Goal: Browse casually

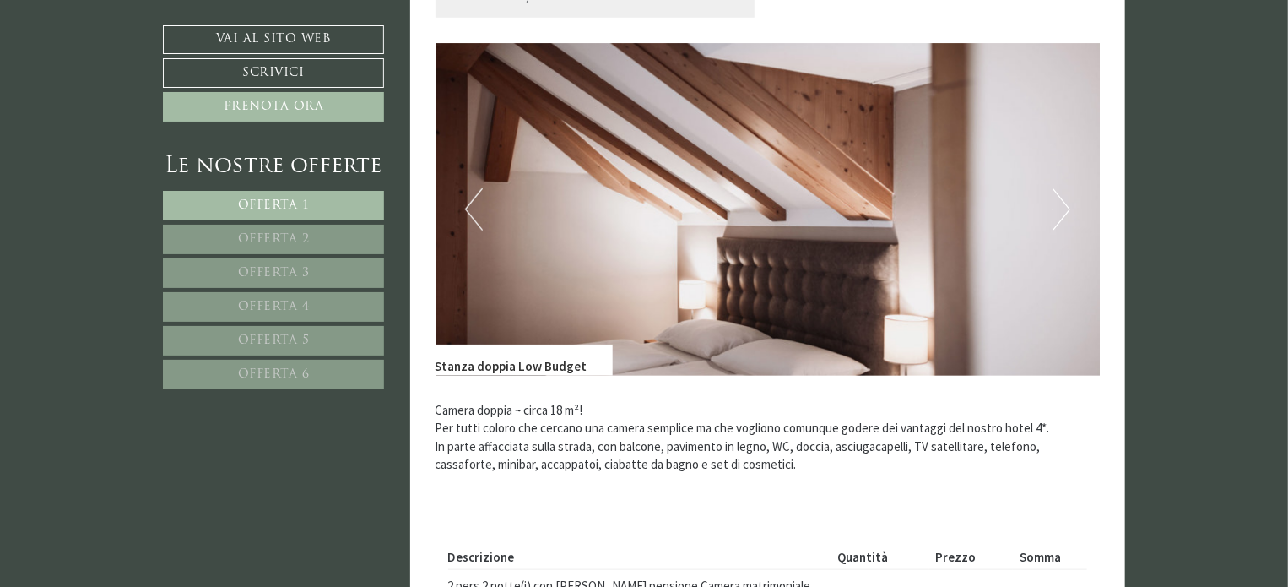
scroll to position [633, 0]
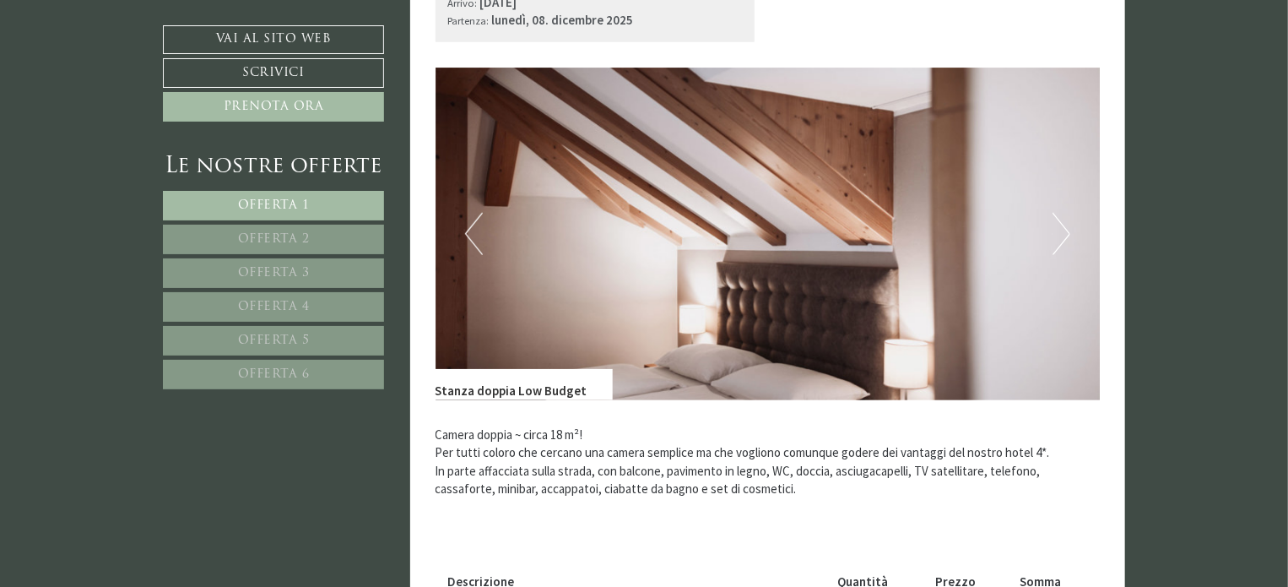
click at [1086, 225] on img at bounding box center [768, 234] width 665 height 333
click at [1060, 229] on button "Next" at bounding box center [1062, 234] width 18 height 42
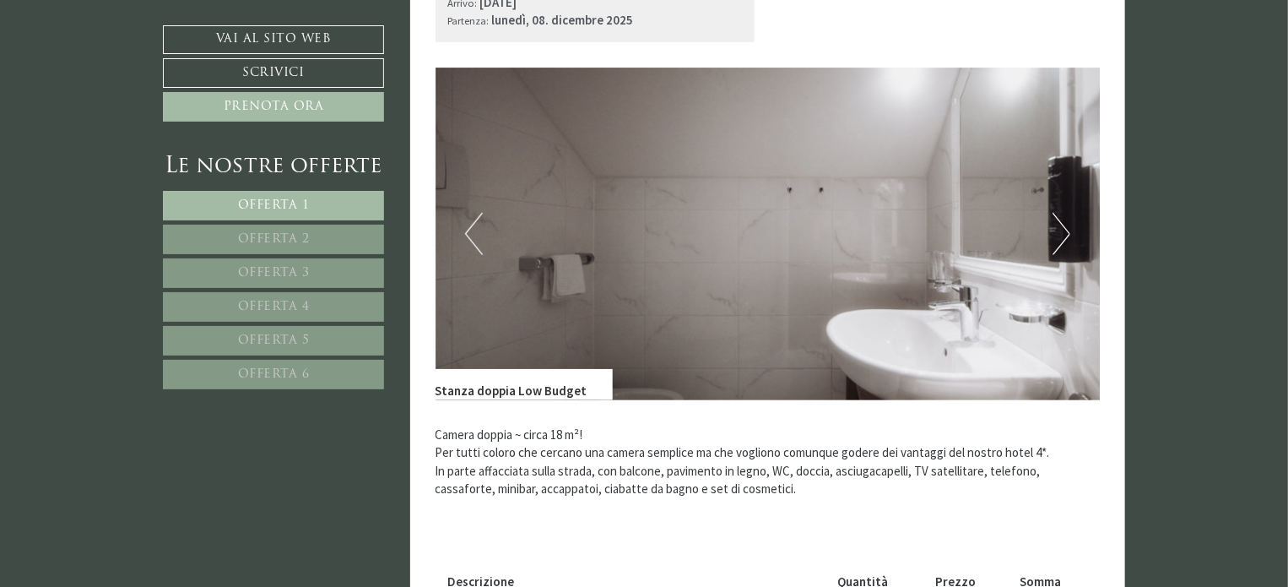
click at [1060, 229] on button "Next" at bounding box center [1062, 234] width 18 height 42
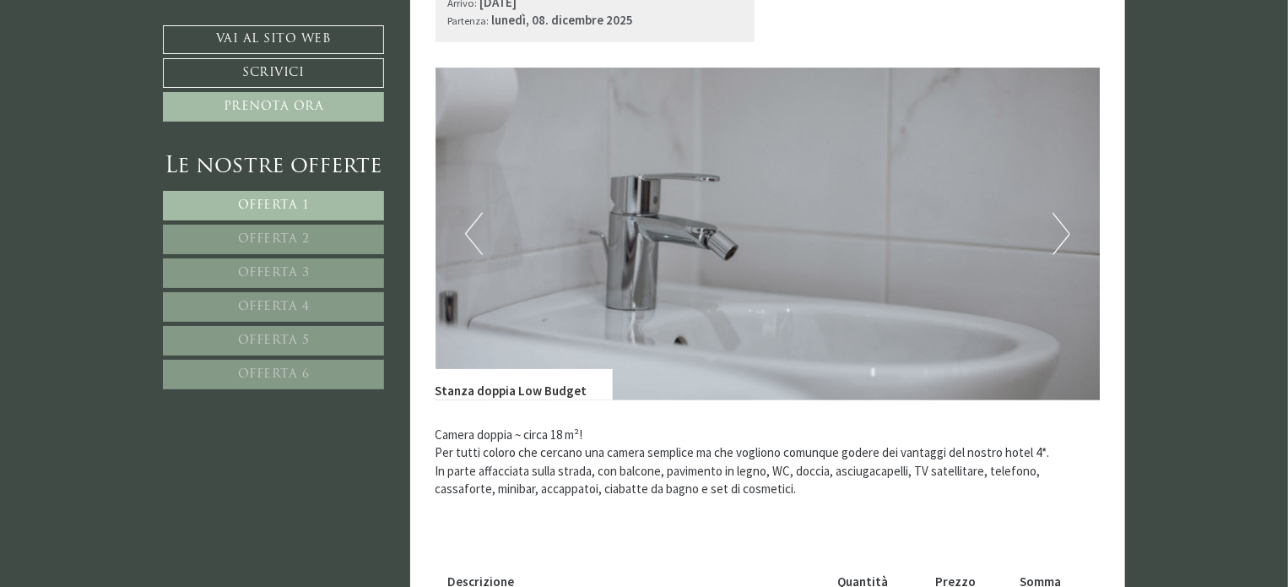
click at [1060, 229] on button "Next" at bounding box center [1062, 234] width 18 height 42
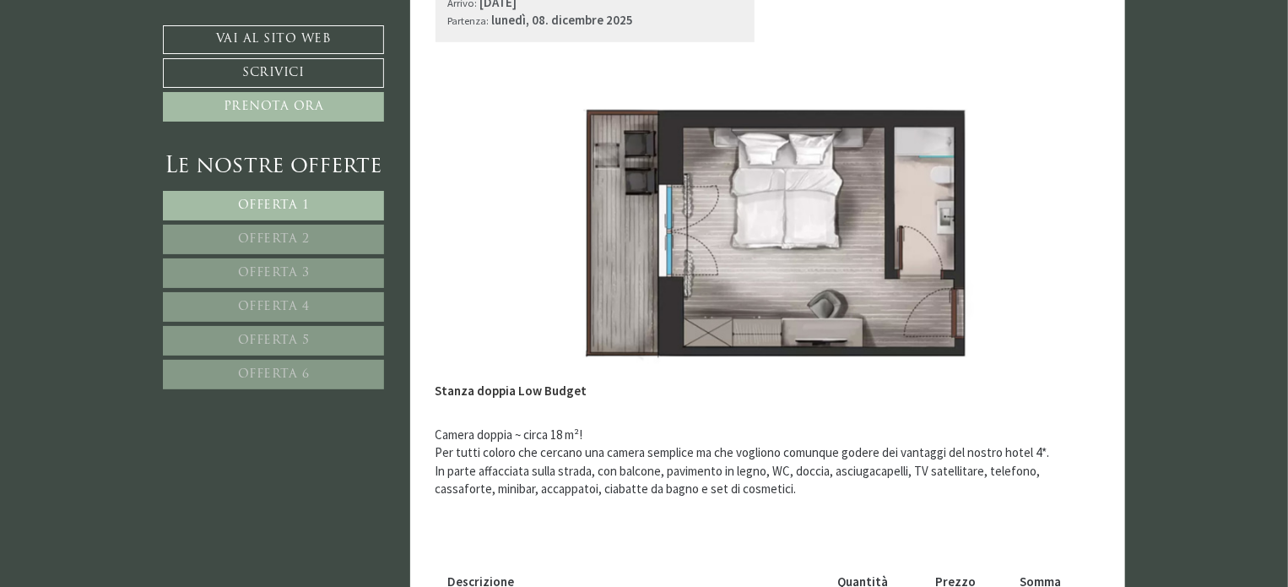
click at [1060, 229] on button "Next" at bounding box center [1062, 234] width 18 height 42
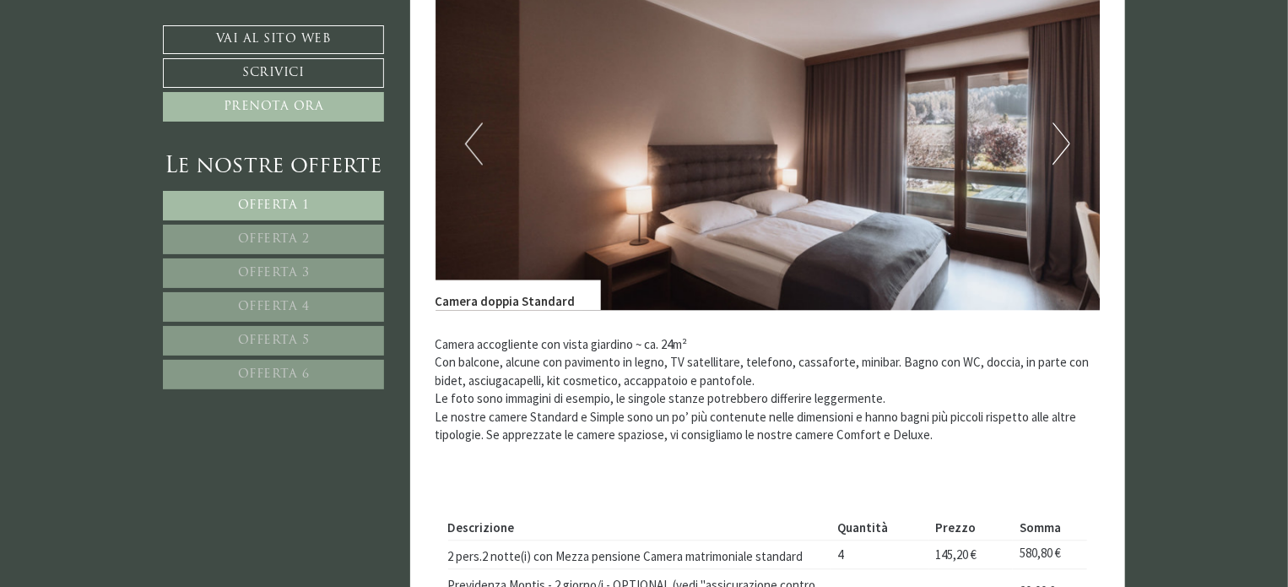
scroll to position [1849, 0]
click at [1071, 138] on img at bounding box center [768, 144] width 665 height 333
click at [1067, 123] on button "Next" at bounding box center [1062, 144] width 18 height 42
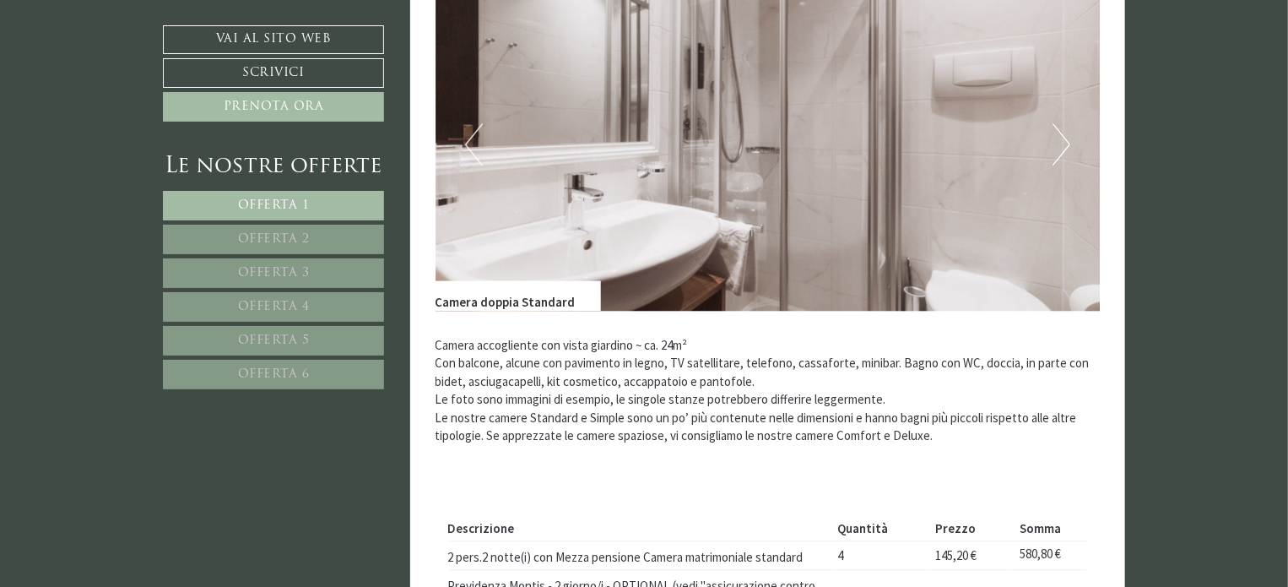
click at [1067, 123] on button "Next" at bounding box center [1062, 144] width 18 height 42
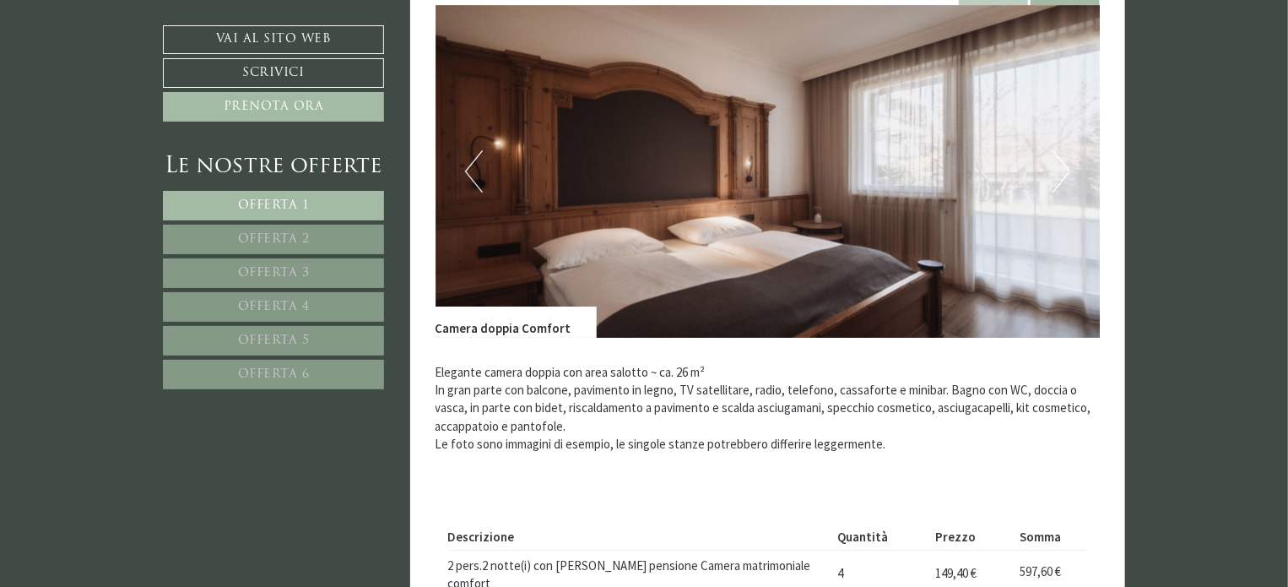
scroll to position [2911, 0]
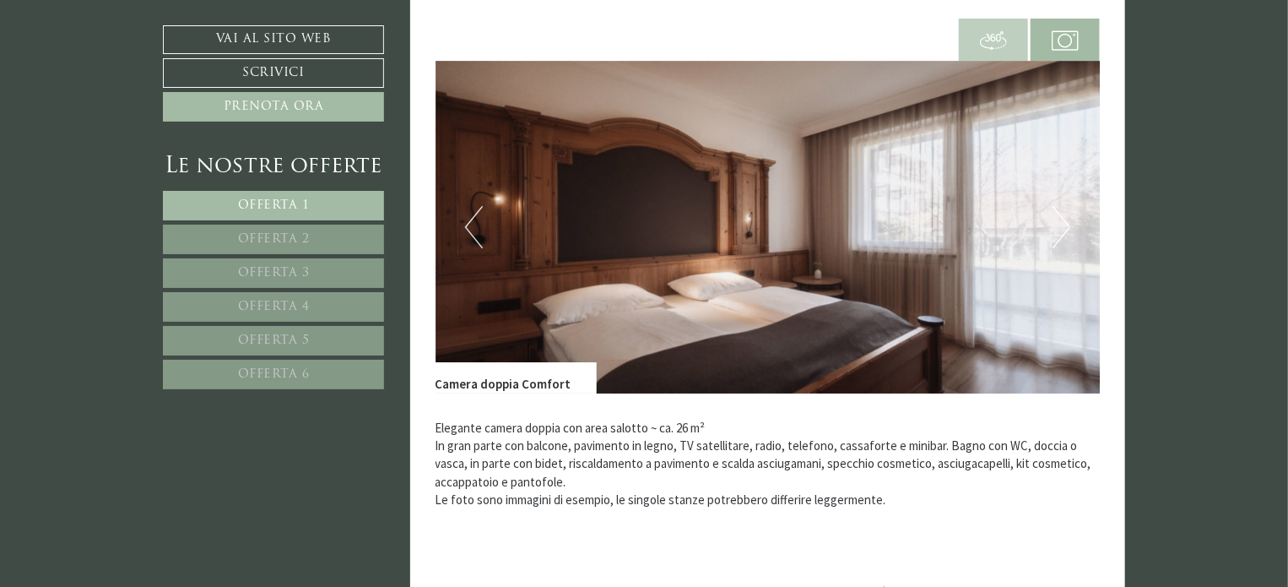
click at [487, 203] on img at bounding box center [768, 227] width 665 height 333
click at [472, 210] on button "Previous" at bounding box center [474, 227] width 18 height 42
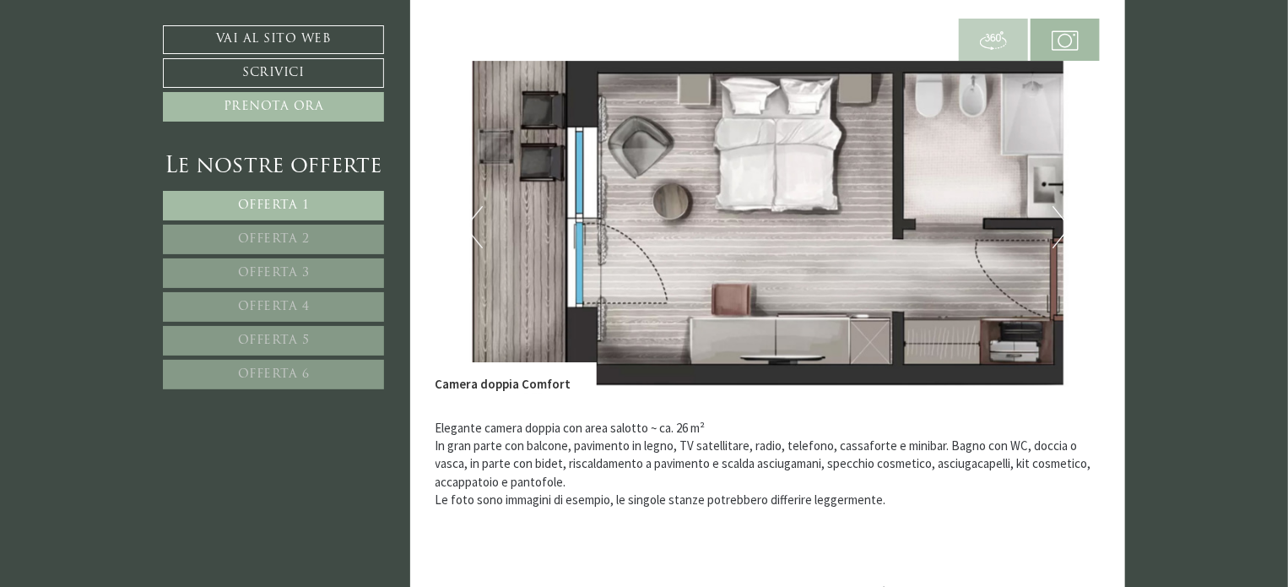
click at [472, 210] on button "Previous" at bounding box center [474, 227] width 18 height 42
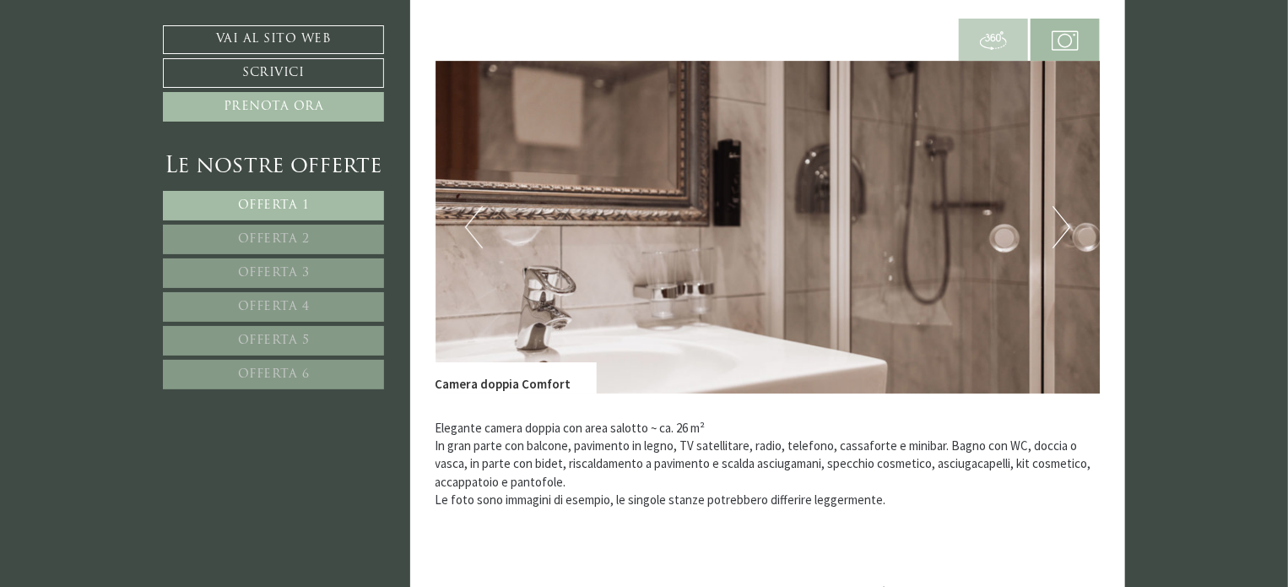
click at [472, 210] on button "Previous" at bounding box center [474, 227] width 18 height 42
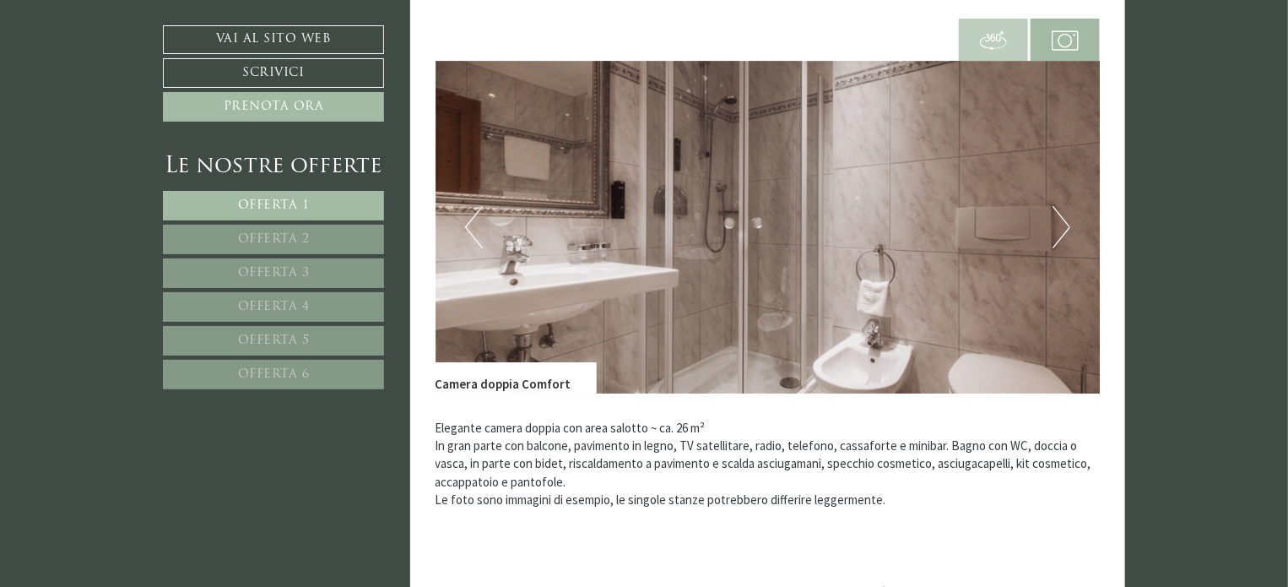
click at [472, 210] on button "Previous" at bounding box center [474, 227] width 18 height 42
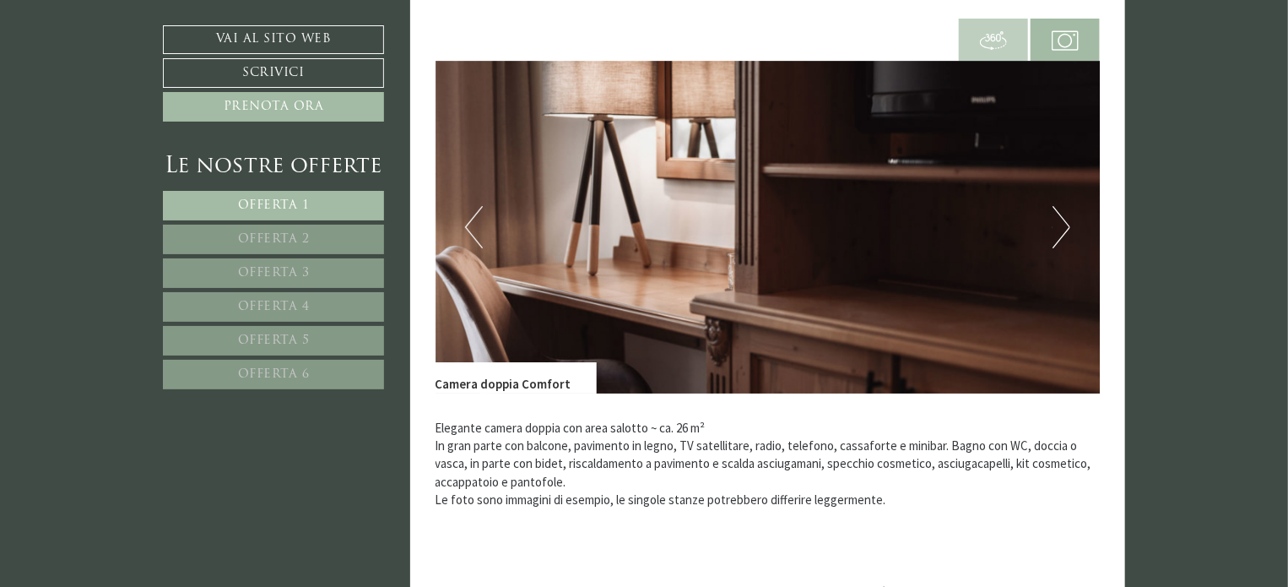
click at [1060, 225] on button "Next" at bounding box center [1062, 227] width 18 height 42
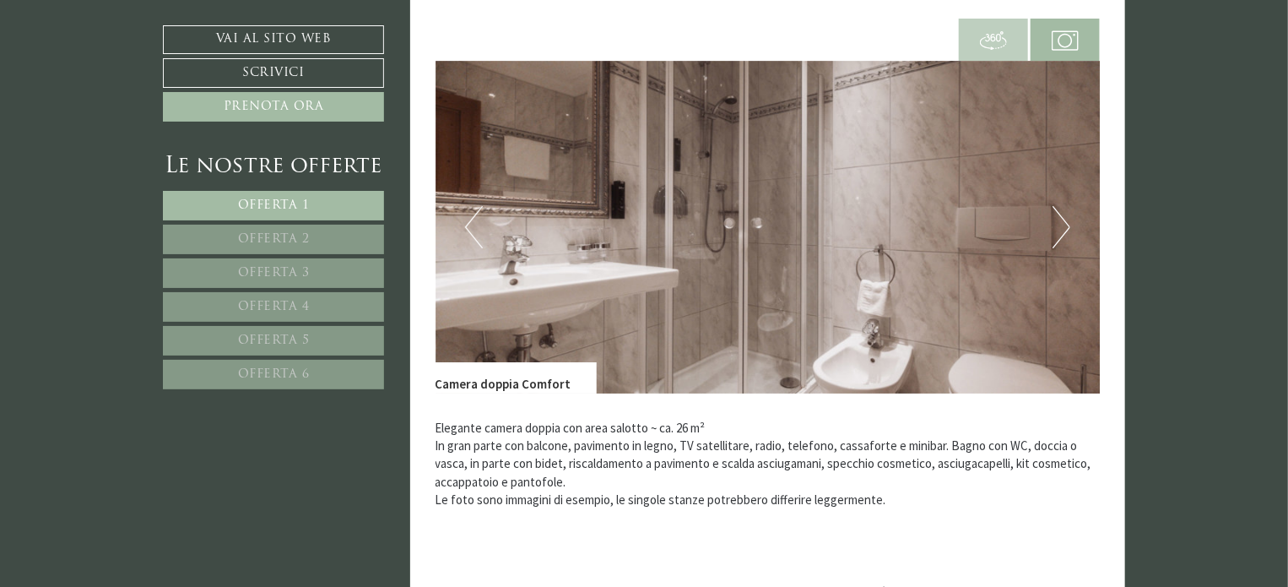
click at [1060, 225] on button "Next" at bounding box center [1062, 227] width 18 height 42
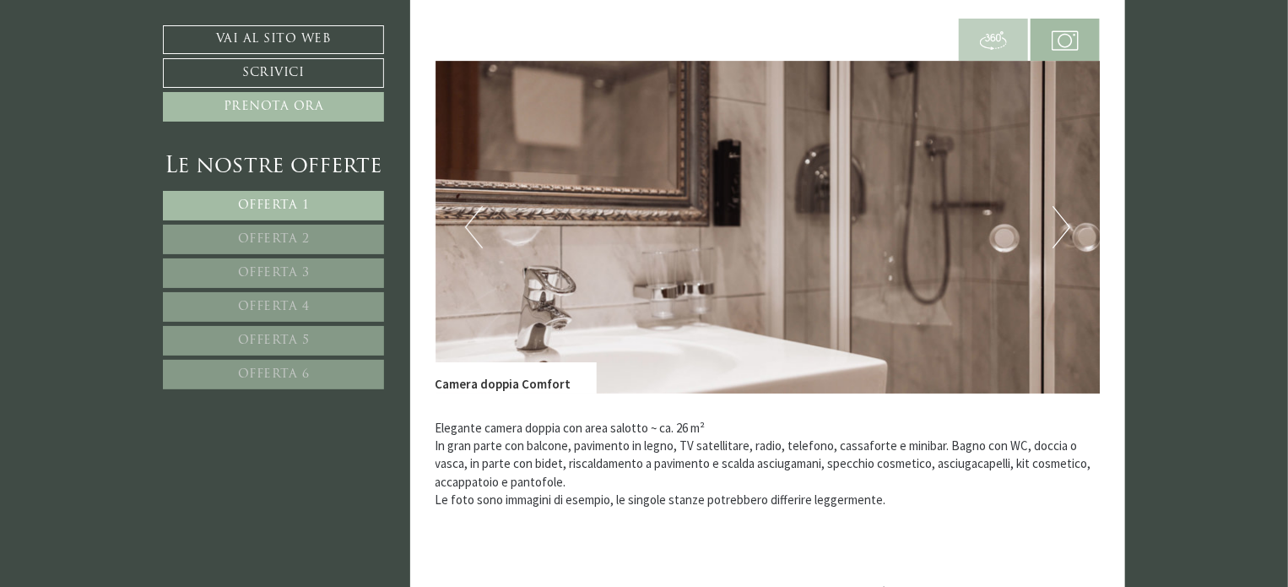
click at [1060, 225] on button "Next" at bounding box center [1062, 227] width 18 height 42
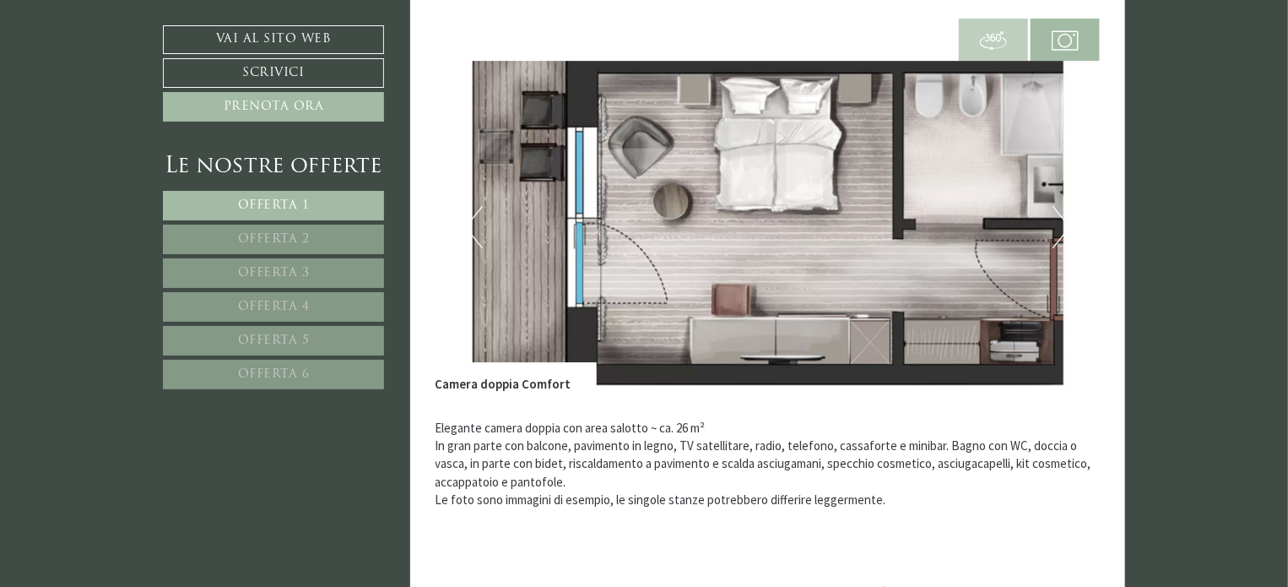
click at [1060, 225] on button "Next" at bounding box center [1062, 227] width 18 height 42
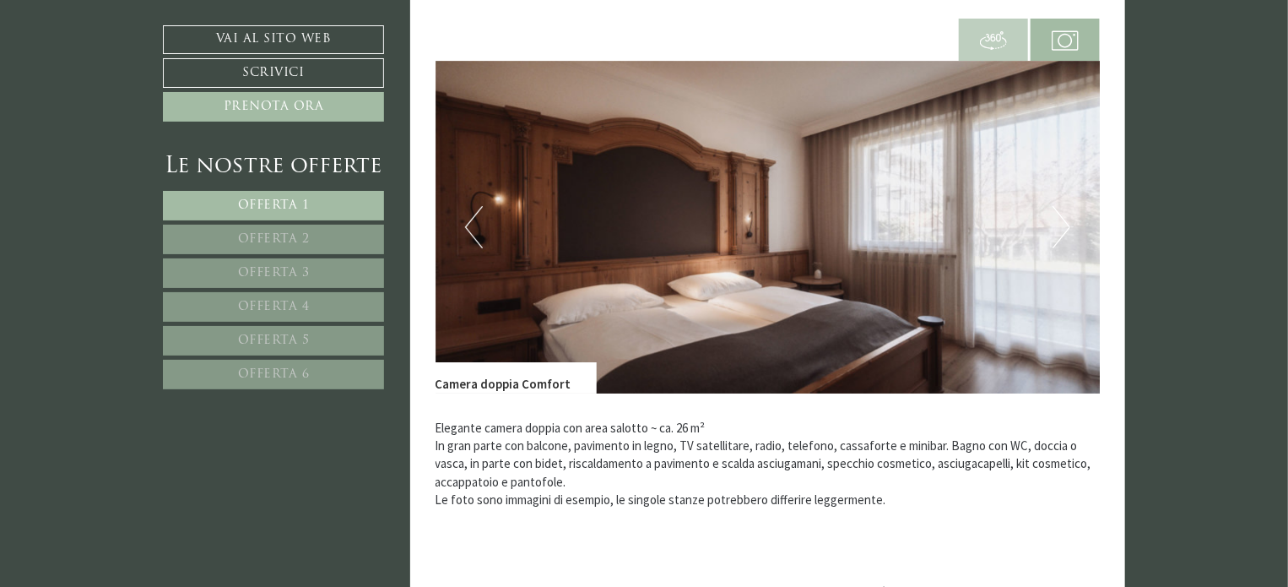
click at [1060, 225] on button "Next" at bounding box center [1062, 227] width 18 height 42
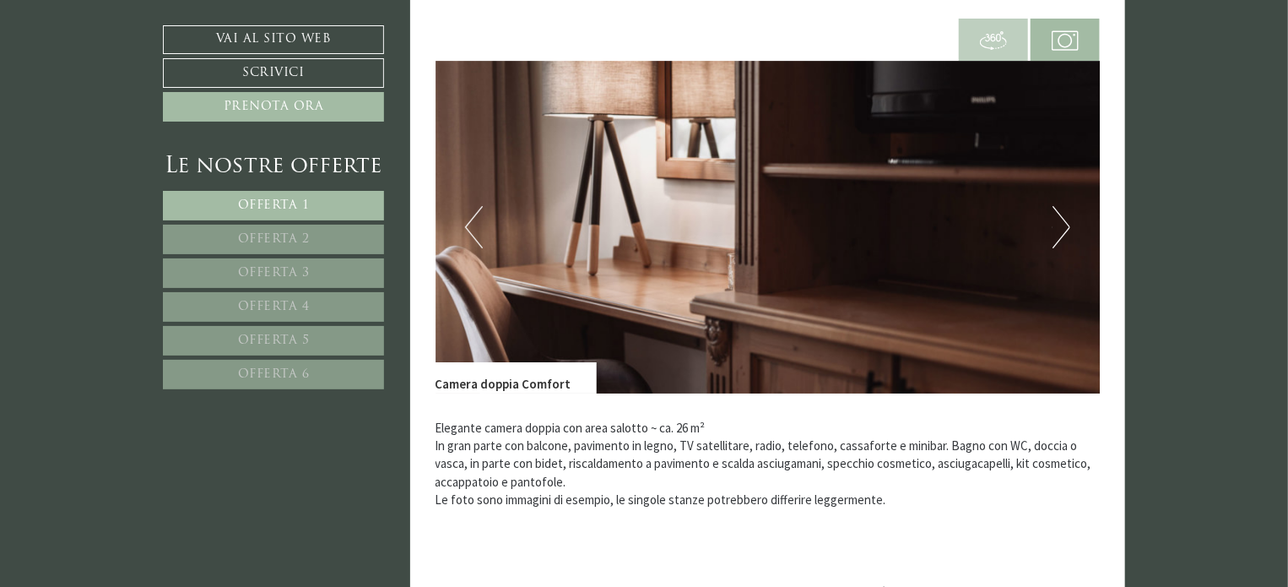
click at [1060, 225] on button "Next" at bounding box center [1062, 227] width 18 height 42
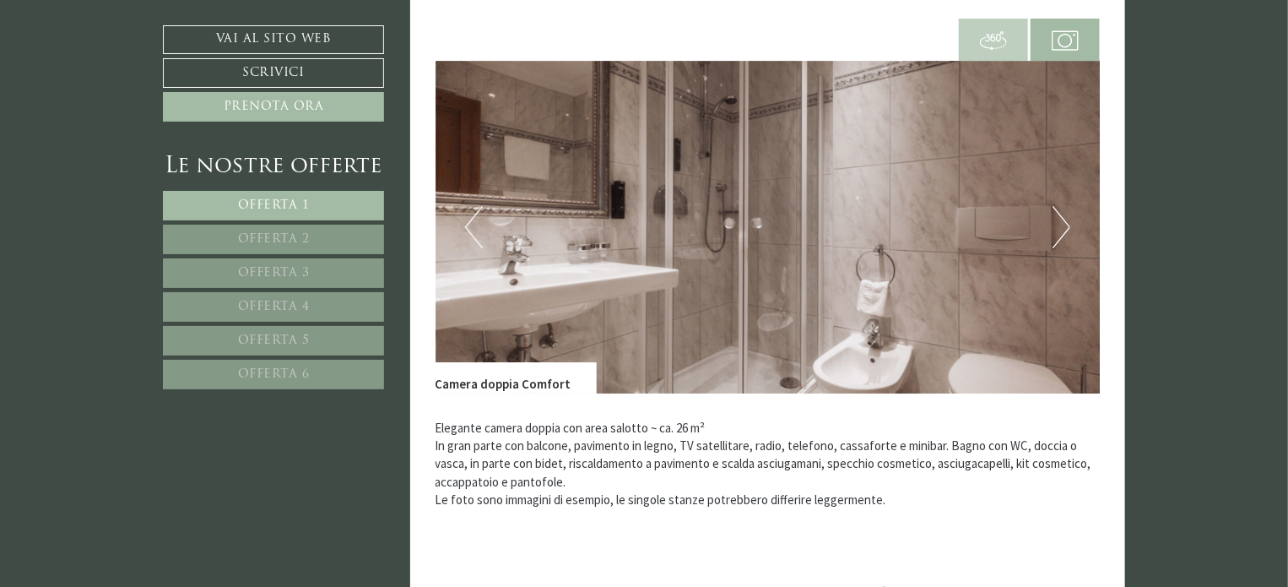
click at [1060, 225] on button "Next" at bounding box center [1062, 227] width 18 height 42
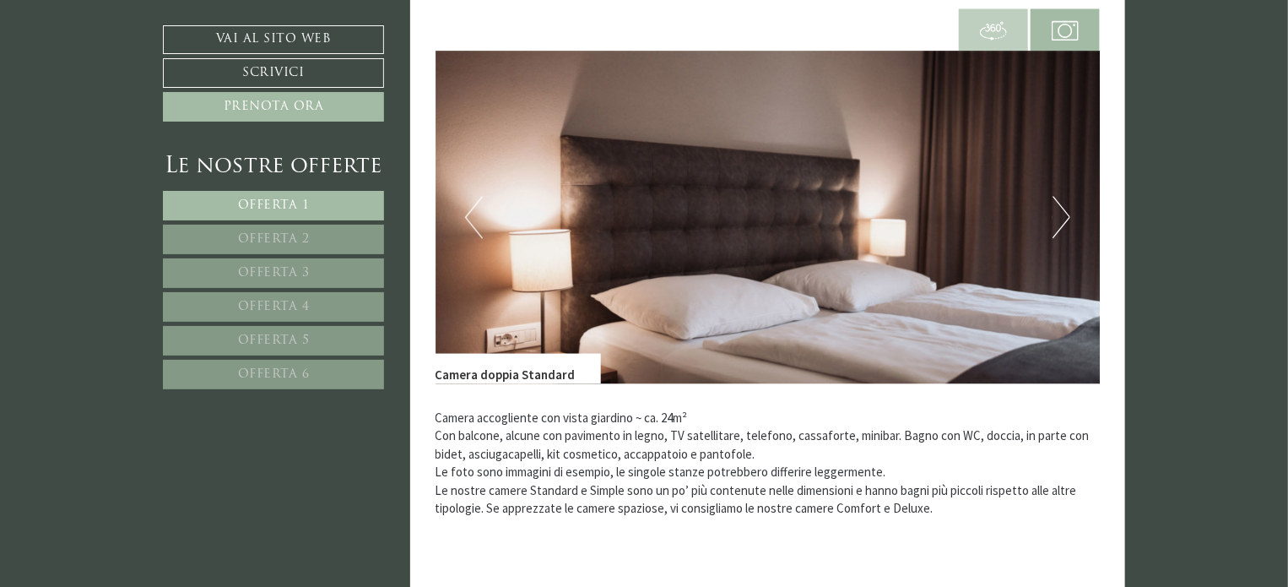
scroll to position [1749, 0]
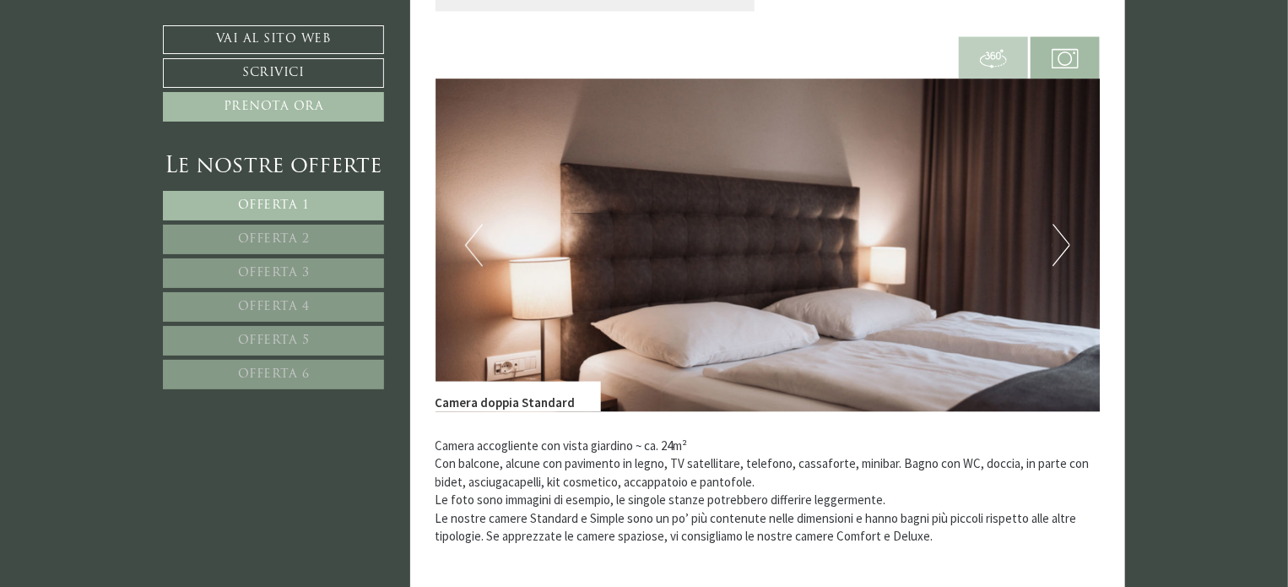
click at [1056, 236] on button "Next" at bounding box center [1062, 245] width 18 height 42
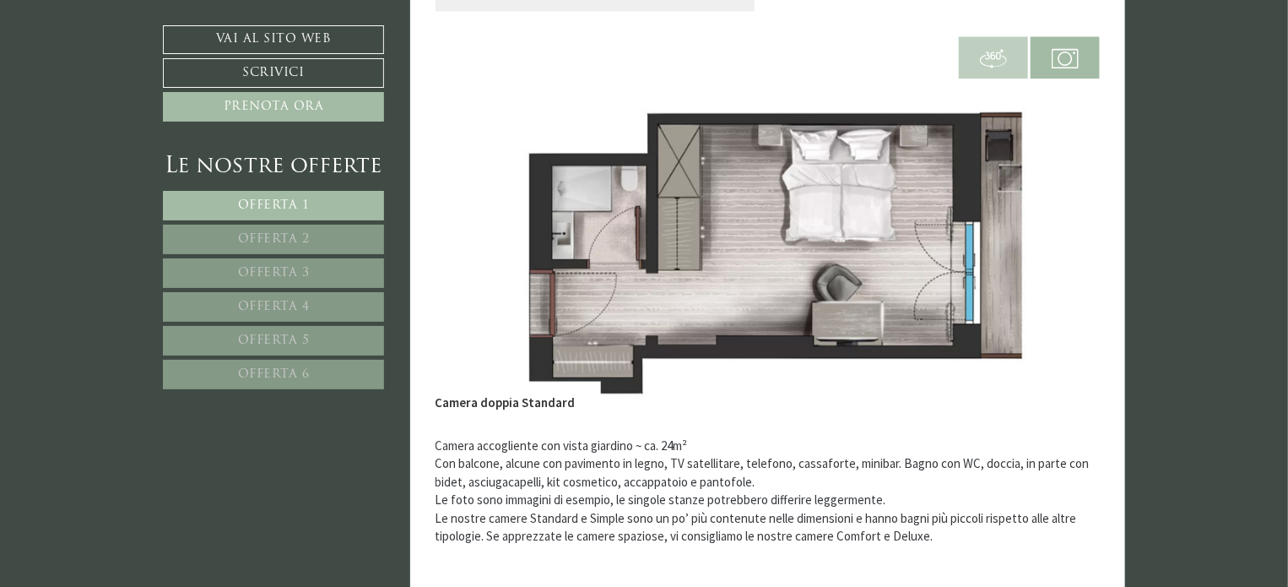
click at [1056, 236] on button "Next" at bounding box center [1062, 245] width 18 height 42
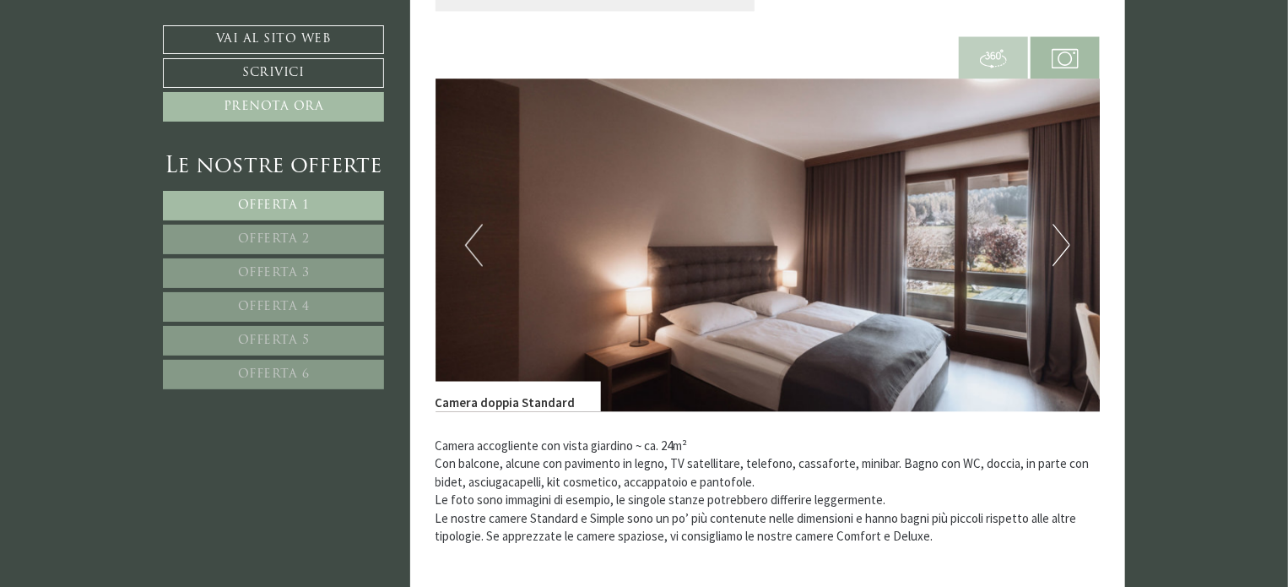
click at [1056, 236] on button "Next" at bounding box center [1062, 245] width 18 height 42
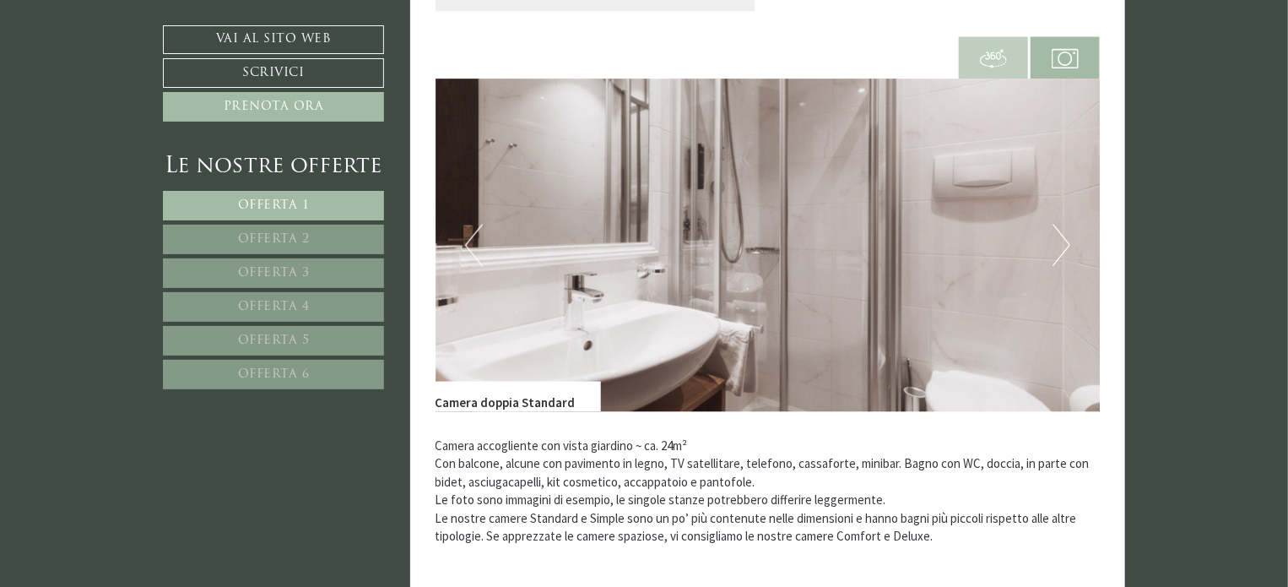
click at [1056, 236] on button "Next" at bounding box center [1062, 245] width 18 height 42
